Goal: Task Accomplishment & Management: Use online tool/utility

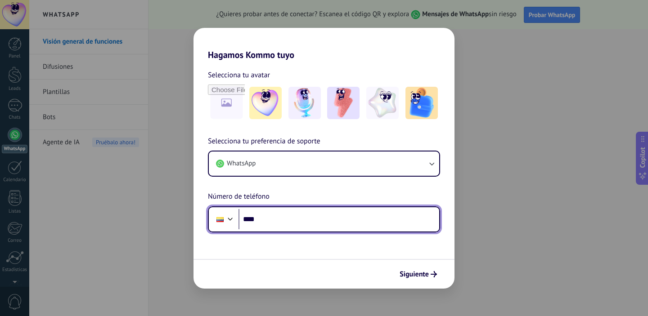
click at [334, 223] on input "****" at bounding box center [339, 219] width 201 height 21
type input "**********"
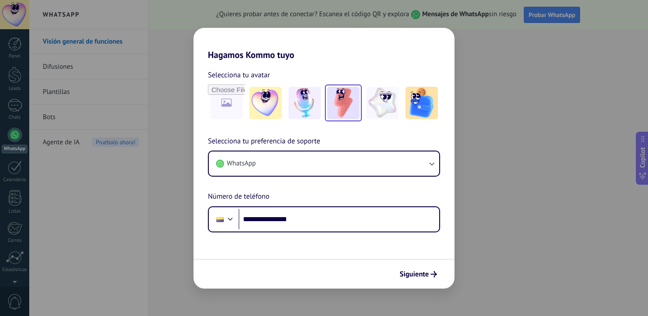
click at [340, 106] on img at bounding box center [343, 103] width 32 height 32
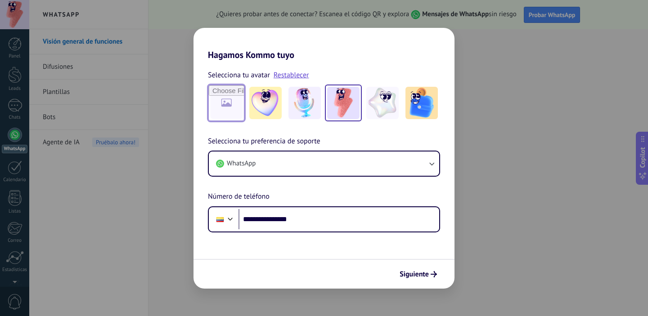
click at [235, 104] on input "file" at bounding box center [226, 103] width 35 height 35
type input "**********"
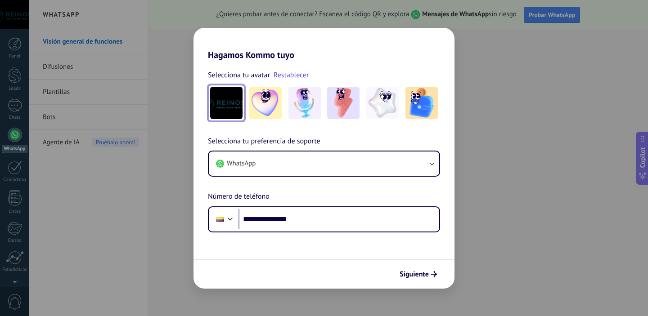
click at [227, 105] on img at bounding box center [226, 103] width 32 height 32
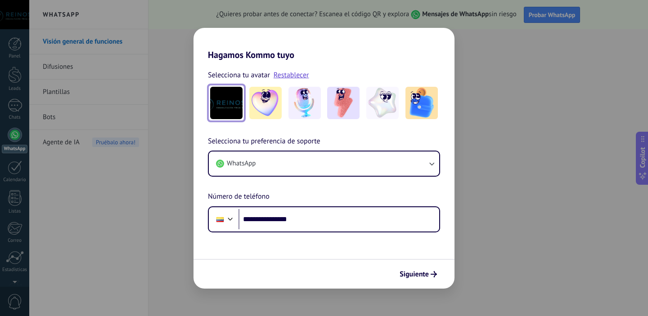
click at [227, 105] on img at bounding box center [226, 103] width 32 height 32
click at [231, 109] on img at bounding box center [226, 103] width 32 height 32
click at [423, 278] on span "Siguiente" at bounding box center [414, 274] width 29 height 6
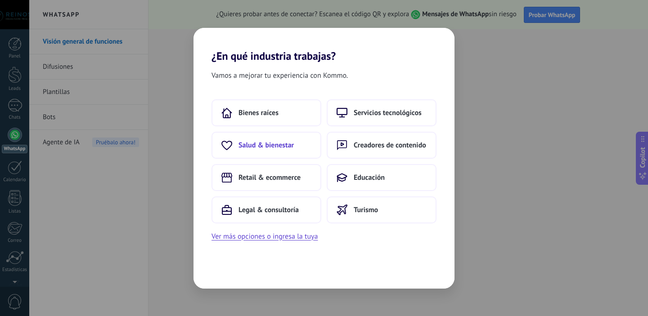
click at [287, 145] on span "Salud & bienestar" at bounding box center [266, 145] width 55 height 9
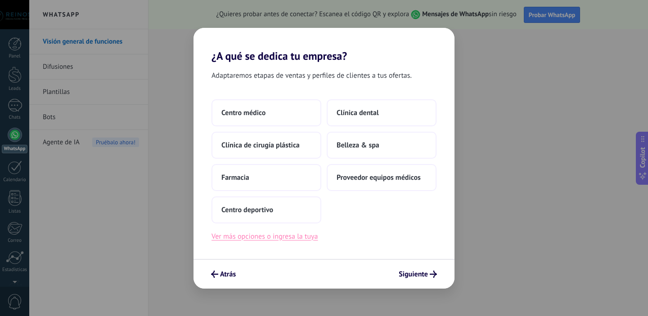
click at [260, 236] on button "Ver más opciones o ingresa la tuya" at bounding box center [265, 237] width 106 height 12
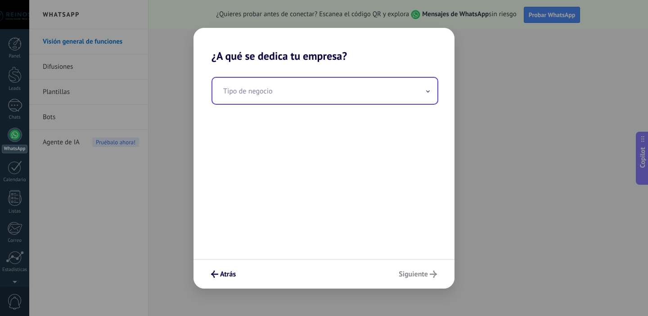
click at [295, 91] on input "text" at bounding box center [324, 91] width 225 height 26
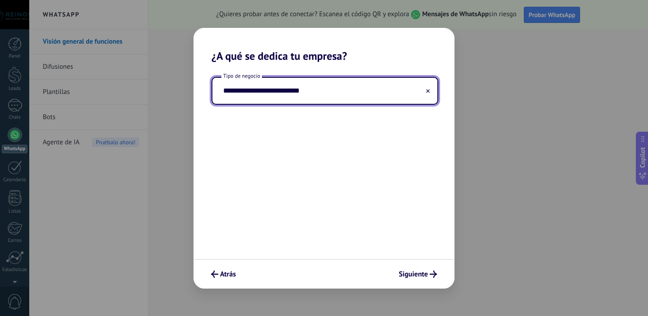
type input "**********"
click at [411, 274] on span "Siguiente" at bounding box center [413, 274] width 29 height 6
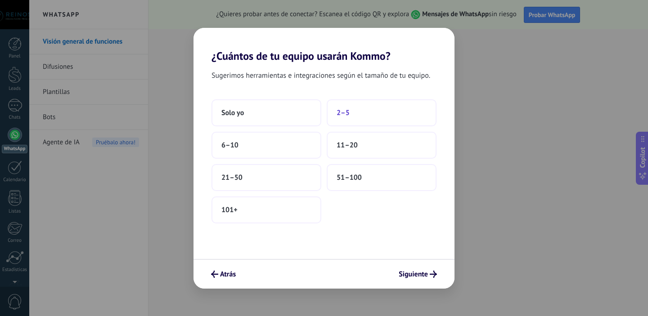
click at [356, 112] on button "2–5" at bounding box center [382, 112] width 110 height 27
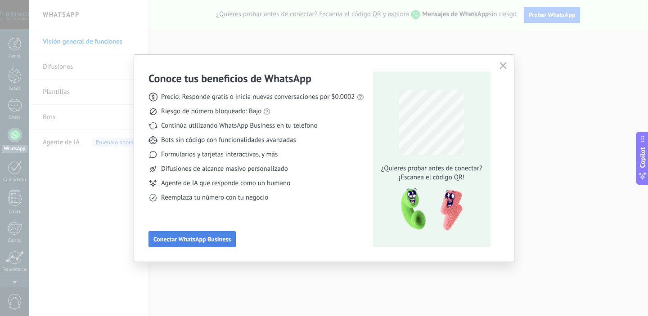
click at [216, 239] on span "Conectar WhatsApp Business" at bounding box center [191, 239] width 77 height 6
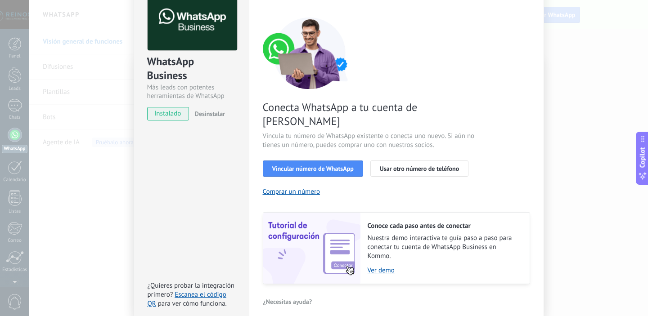
scroll to position [62, 0]
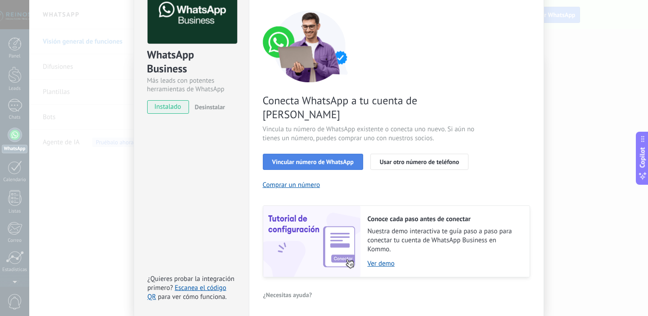
click at [311, 154] on button "Vincular número de WhatsApp" at bounding box center [313, 162] width 100 height 16
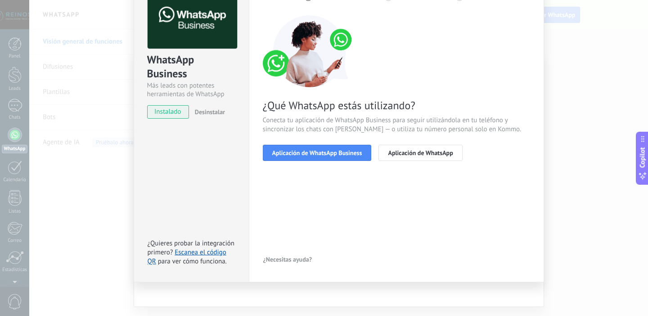
scroll to position [57, 0]
click at [347, 154] on span "Aplicación de WhatsApp Business" at bounding box center [317, 153] width 90 height 6
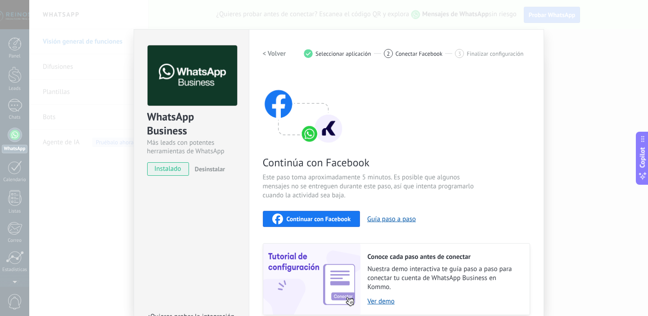
scroll to position [0, 0]
click at [339, 53] on span "Seleccionar aplicación" at bounding box center [343, 53] width 56 height 7
click at [271, 54] on h2 "< Volver" at bounding box center [274, 53] width 23 height 9
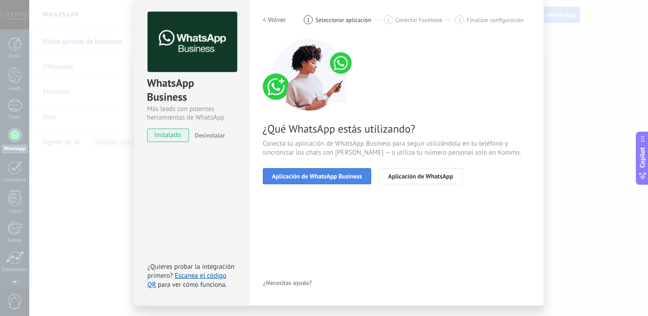
scroll to position [32, 0]
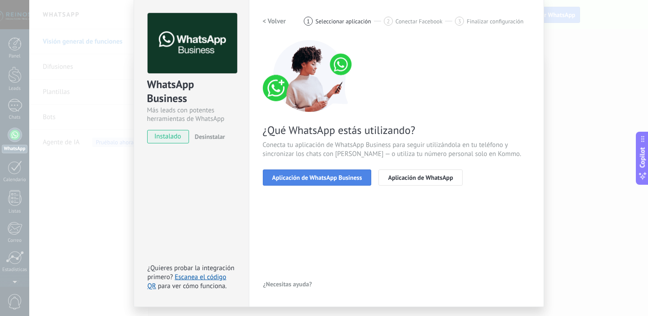
click at [335, 176] on span "Aplicación de WhatsApp Business" at bounding box center [317, 178] width 90 height 6
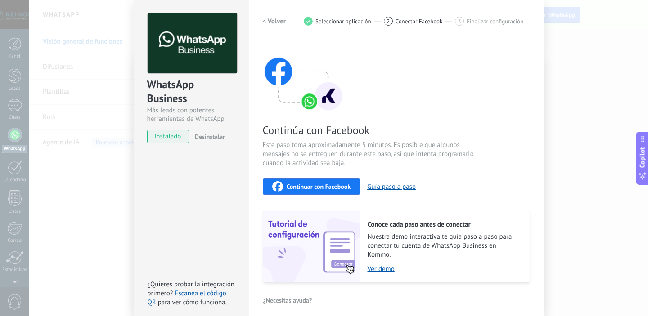
click at [333, 186] on span "Continuar con Facebook" at bounding box center [319, 187] width 64 height 6
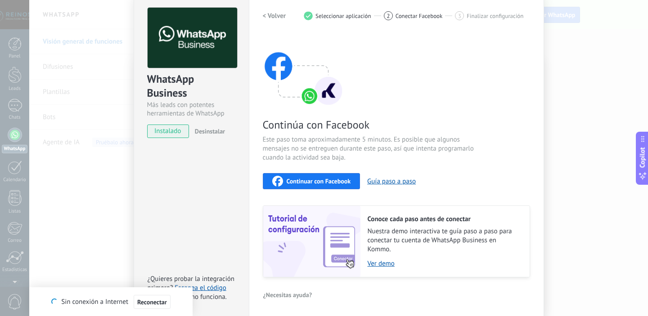
scroll to position [38, 0]
click at [287, 182] on span "Continuar con Facebook" at bounding box center [319, 181] width 64 height 6
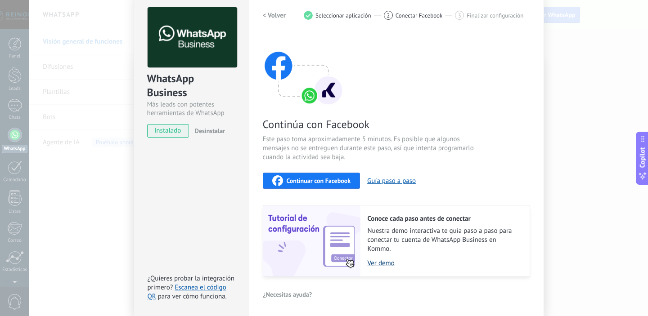
click at [373, 264] on link "Ver demo" at bounding box center [444, 263] width 153 height 9
